Goal: Task Accomplishment & Management: Complete application form

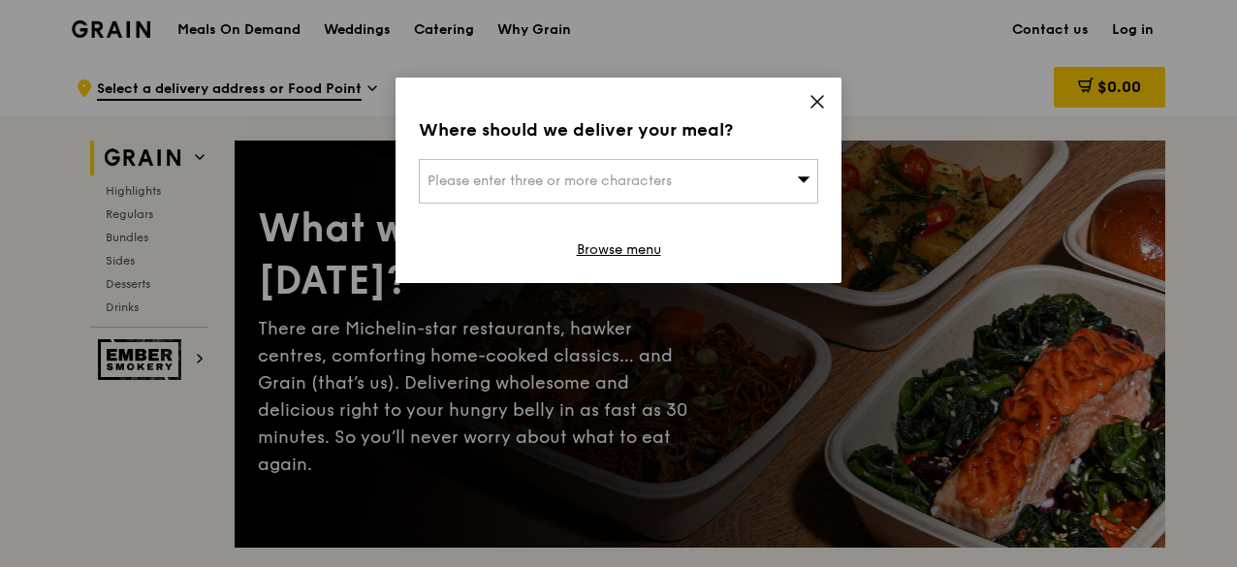
click at [816, 102] on icon at bounding box center [816, 101] width 17 height 17
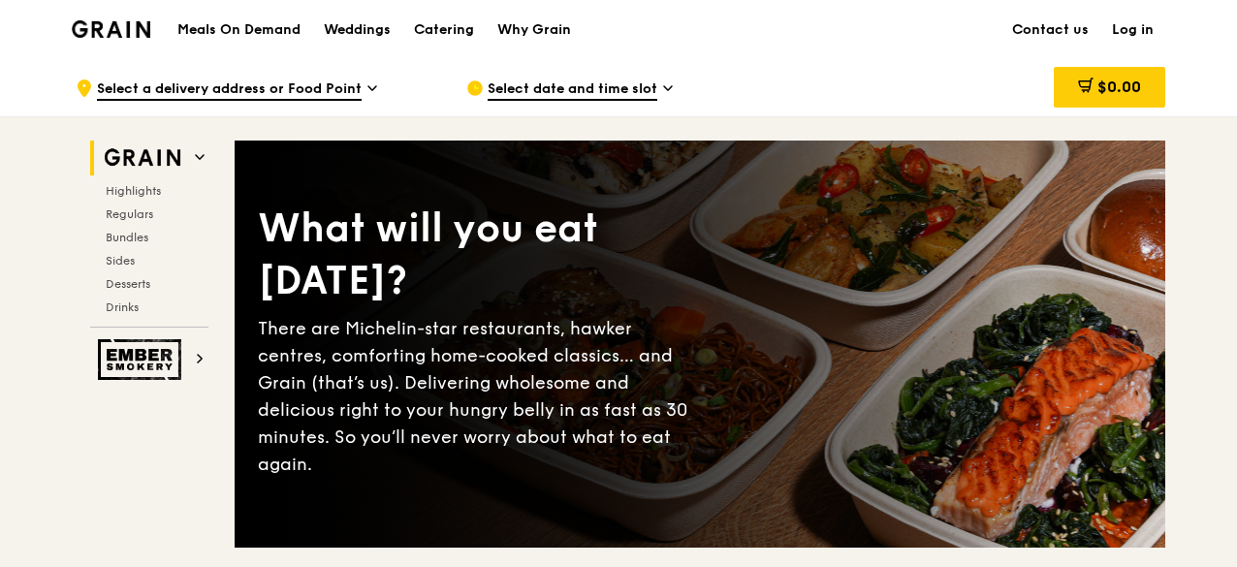
click at [239, 24] on h1 "Meals On Demand" at bounding box center [238, 29] width 123 height 19
click at [440, 24] on div "Catering" at bounding box center [444, 30] width 60 height 58
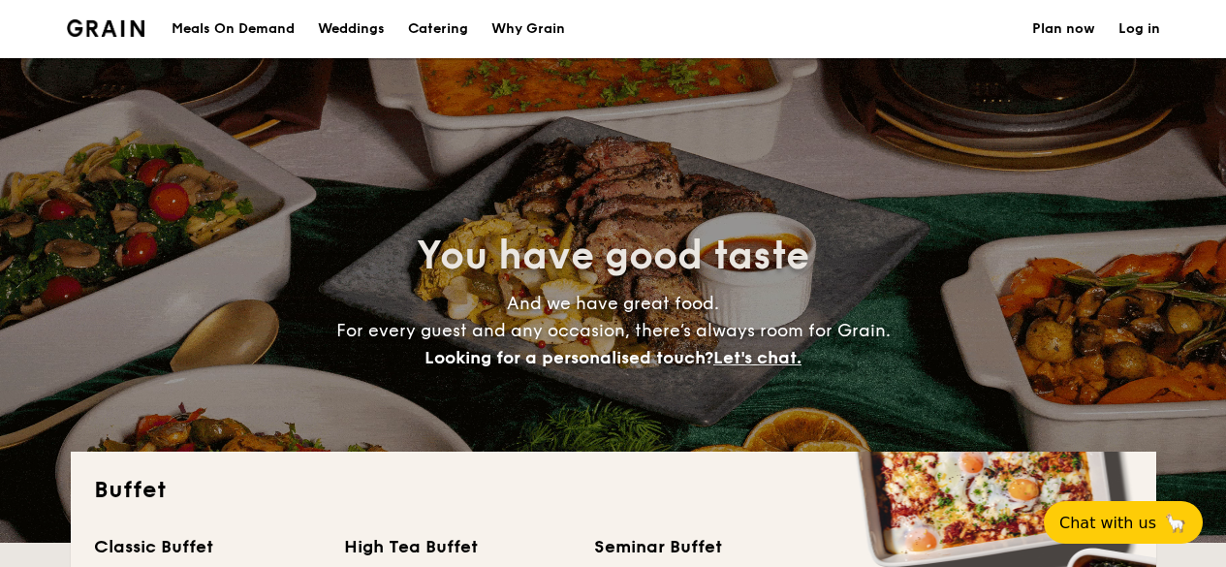
select select
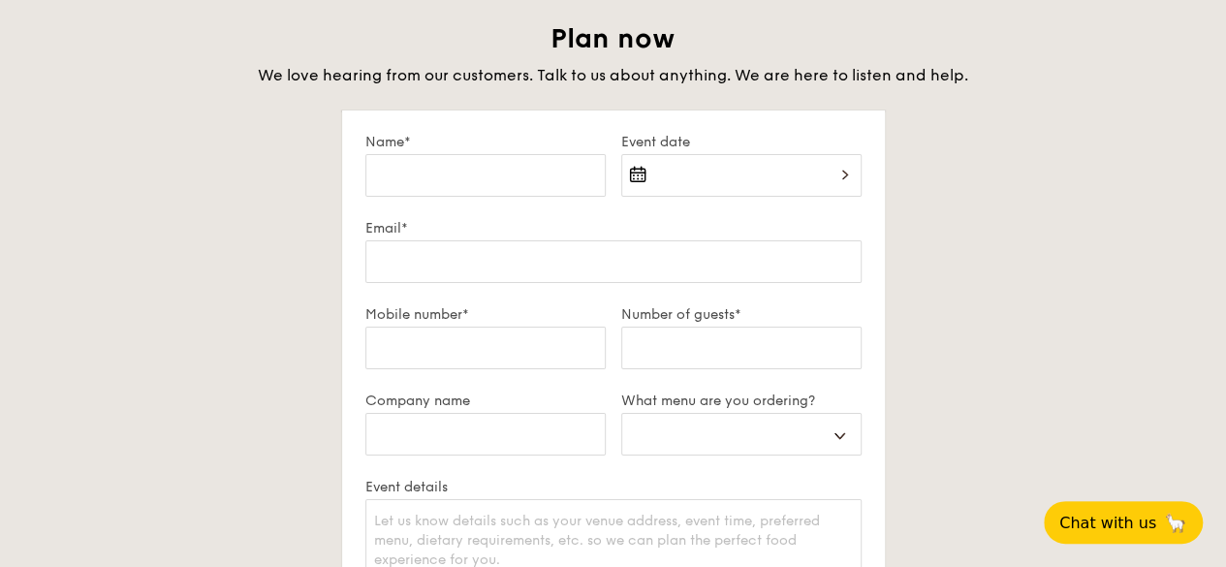
scroll to position [3356, 0]
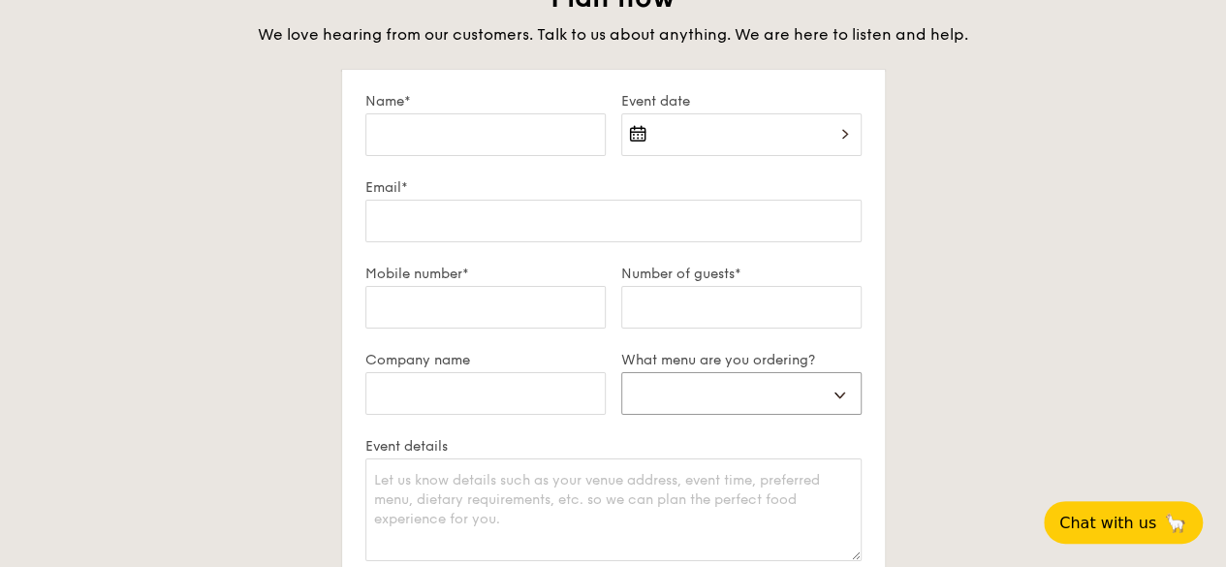
click at [839, 392] on select "Buffet Mini Buffet High Tea Canapés Meal Boxes Wedding" at bounding box center [741, 393] width 240 height 43
click at [841, 392] on select "Buffet Mini Buffet High Tea Canapés Meal Boxes Wedding" at bounding box center [741, 393] width 240 height 43
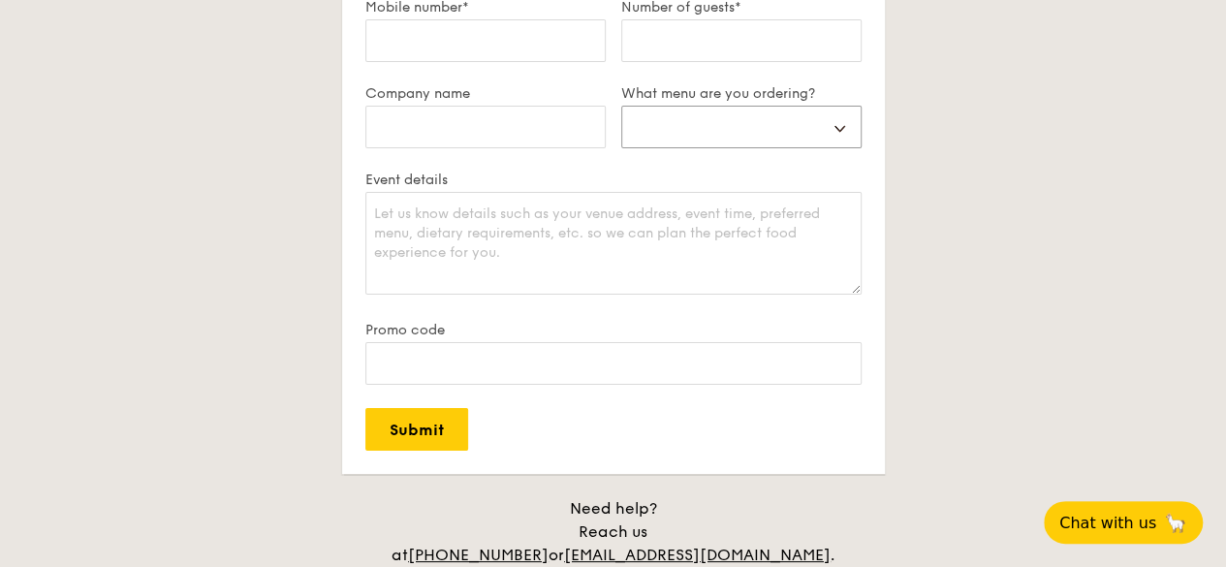
scroll to position [3582, 0]
